Goal: Task Accomplishment & Management: Complete application form

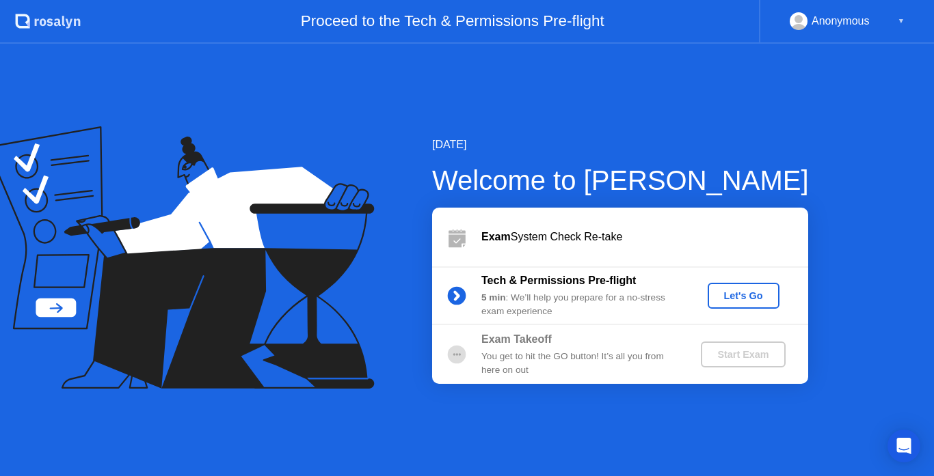
click at [746, 299] on div "Let's Go" at bounding box center [743, 295] width 61 height 11
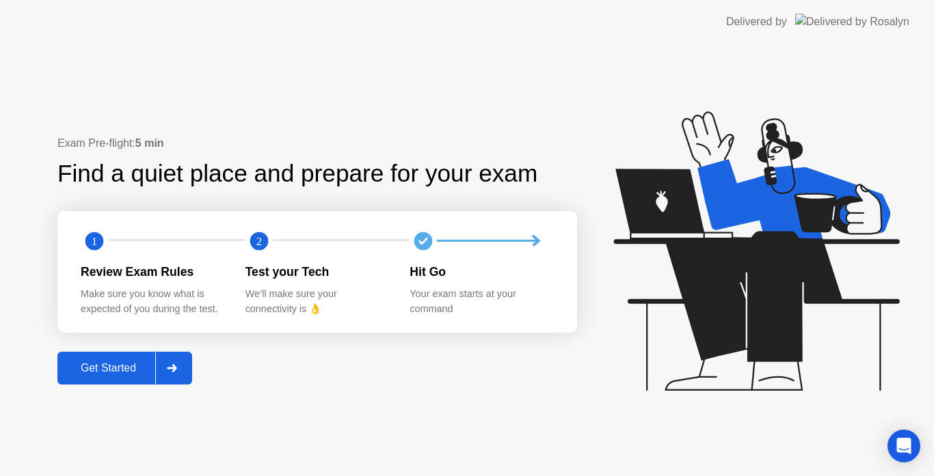
click at [103, 374] on div "Get Started" at bounding box center [109, 368] width 94 height 12
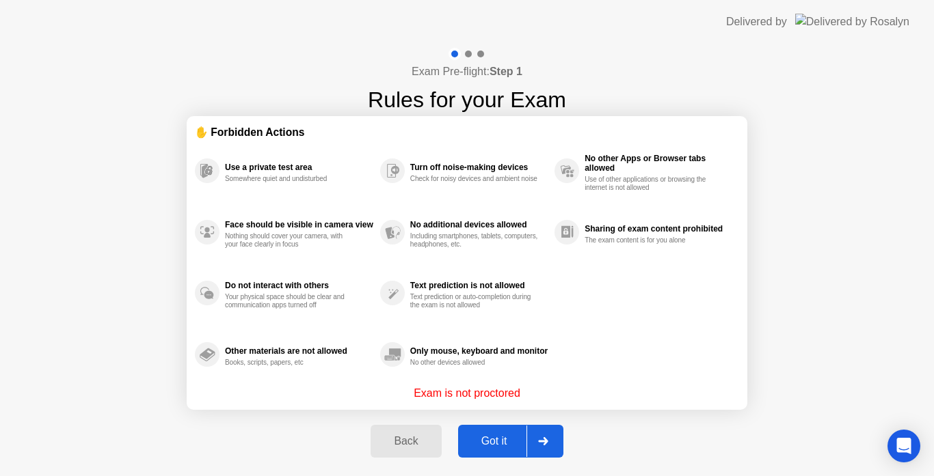
click at [485, 394] on p "Exam is not proctored" at bounding box center [466, 393] width 107 height 16
click at [496, 448] on div "Got it" at bounding box center [494, 441] width 64 height 12
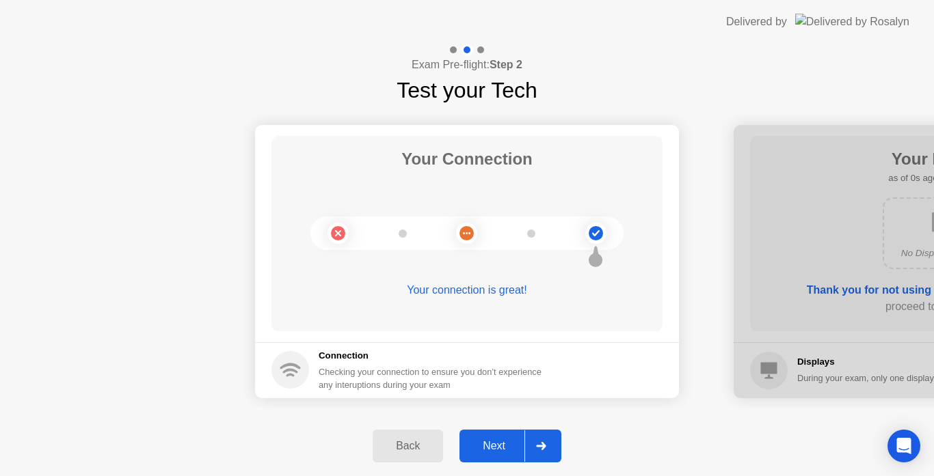
click at [496, 448] on div "Next" at bounding box center [493, 446] width 61 height 12
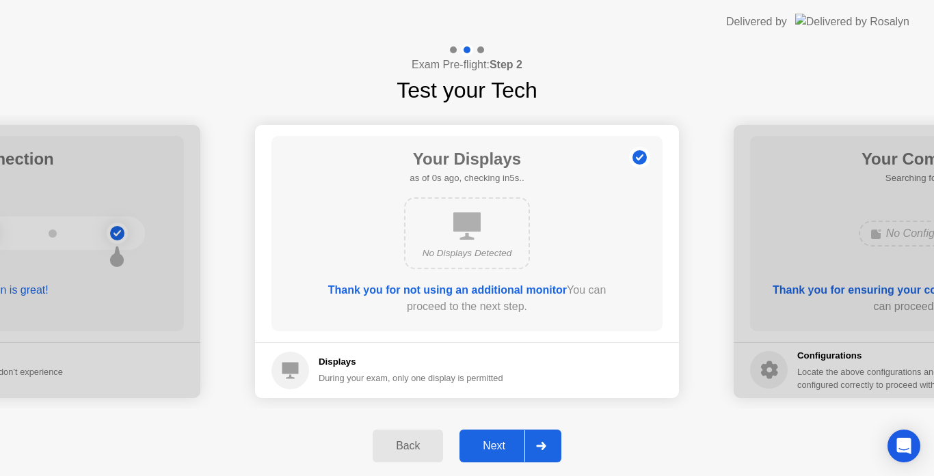
click at [496, 448] on div "Next" at bounding box center [493, 446] width 61 height 12
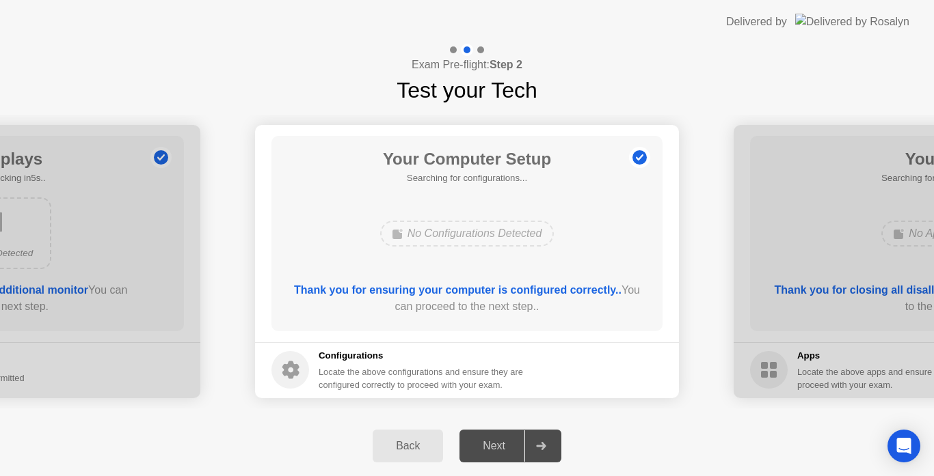
click at [496, 448] on div "Next" at bounding box center [493, 446] width 61 height 12
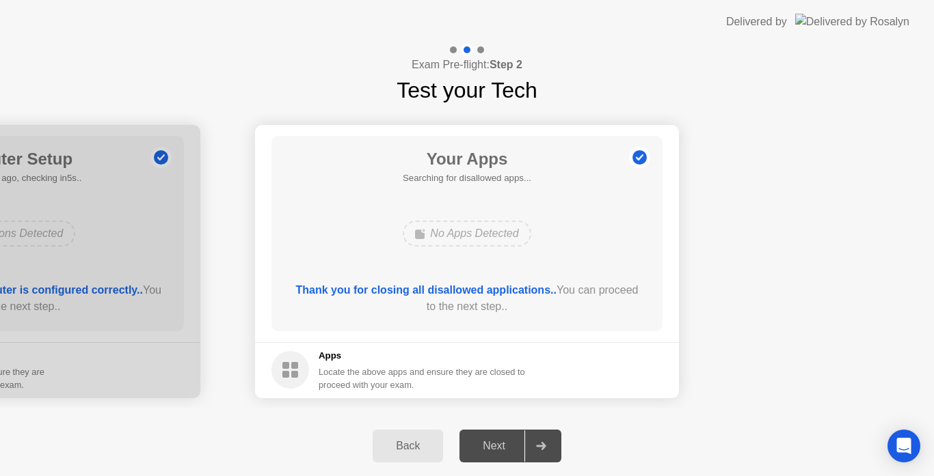
click at [496, 448] on div "Next" at bounding box center [493, 446] width 61 height 12
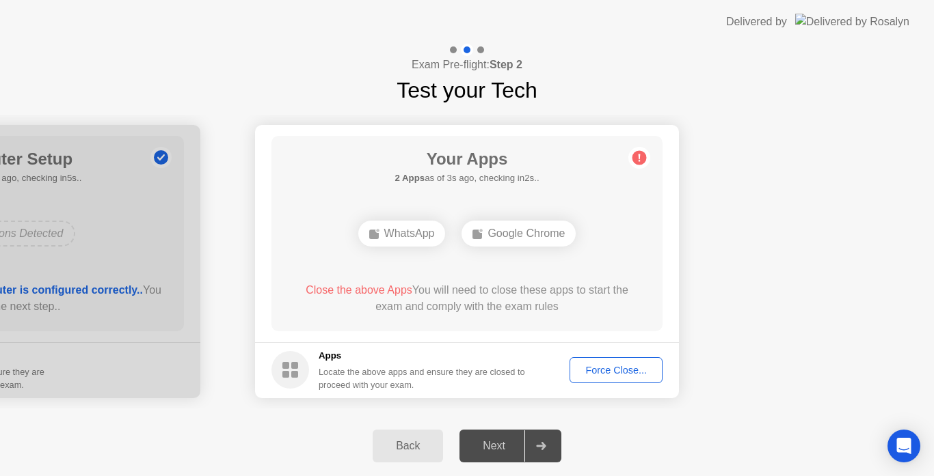
click at [614, 368] on div "Force Close..." at bounding box center [615, 370] width 83 height 11
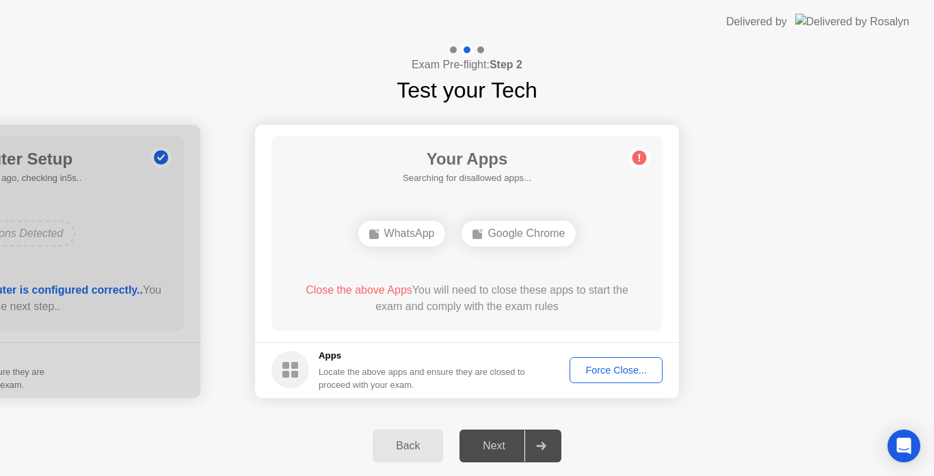
click at [626, 371] on div "Force Close..." at bounding box center [615, 370] width 83 height 11
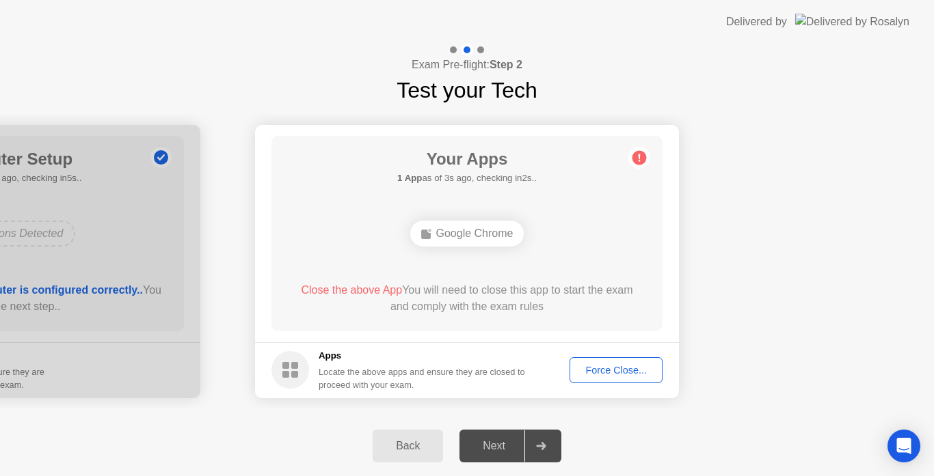
click at [605, 375] on div "Force Close..." at bounding box center [615, 370] width 83 height 11
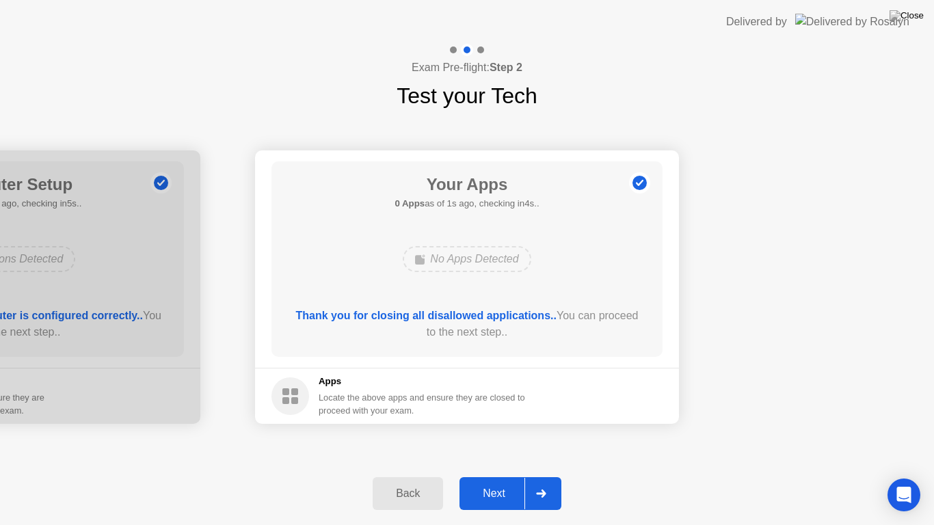
click at [486, 476] on div "Next" at bounding box center [493, 493] width 61 height 12
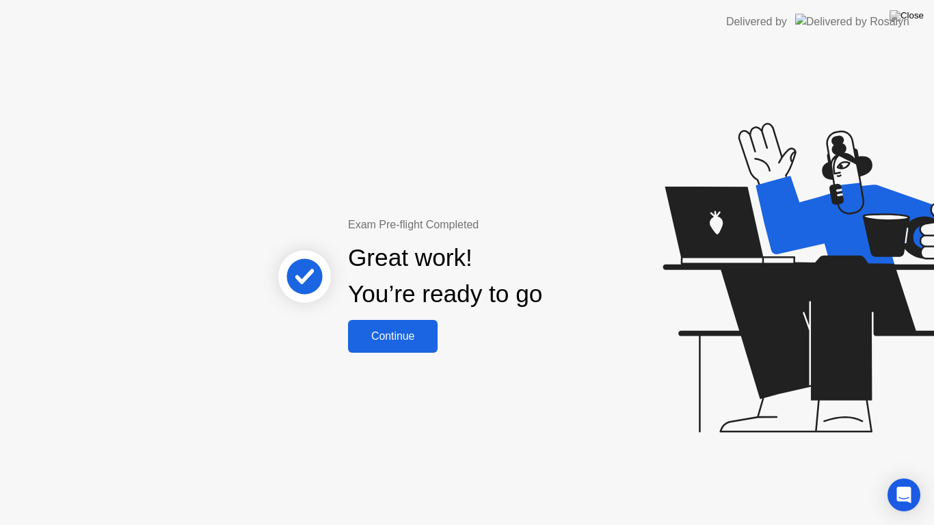
click at [385, 336] on div "Continue" at bounding box center [392, 336] width 81 height 12
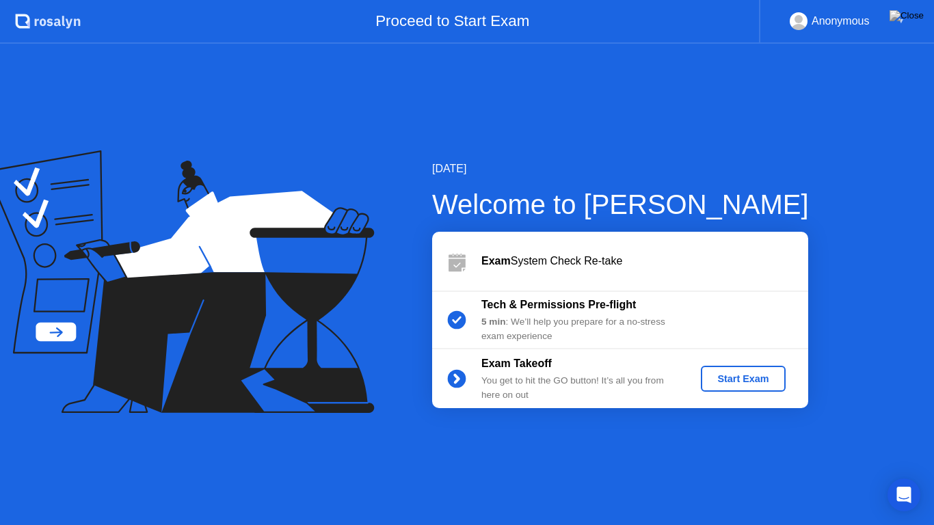
click at [751, 379] on div "Start Exam" at bounding box center [742, 378] width 73 height 11
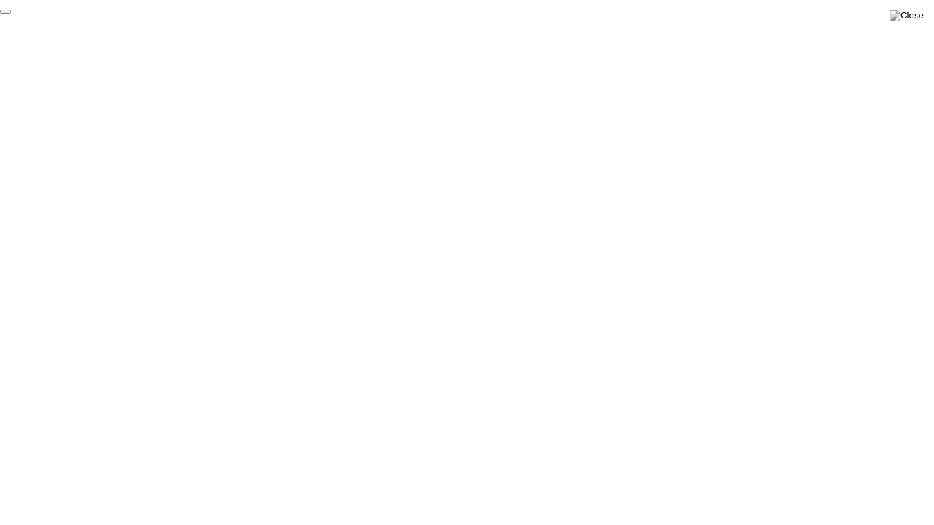
click at [11, 14] on button "End Proctoring Session" at bounding box center [5, 12] width 11 height 4
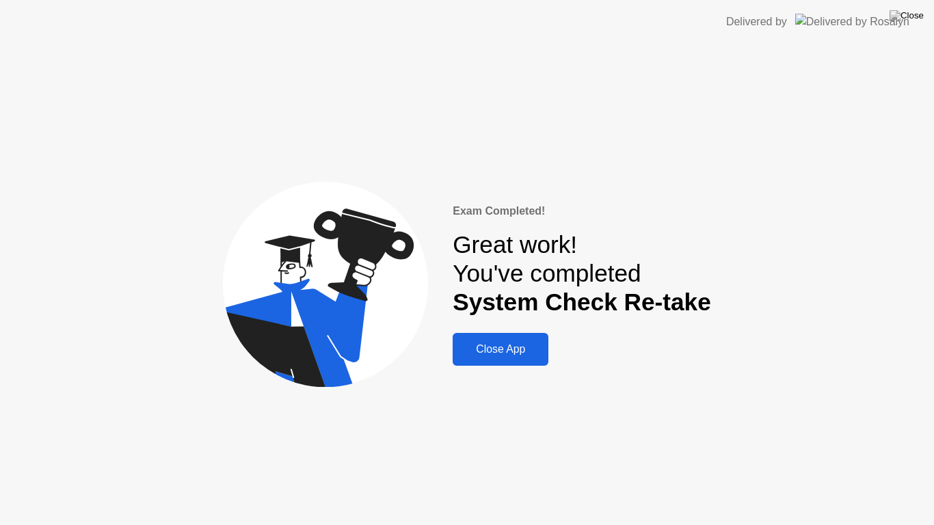
click at [525, 351] on div "Close App" at bounding box center [500, 349] width 87 height 12
